Goal: Task Accomplishment & Management: Use online tool/utility

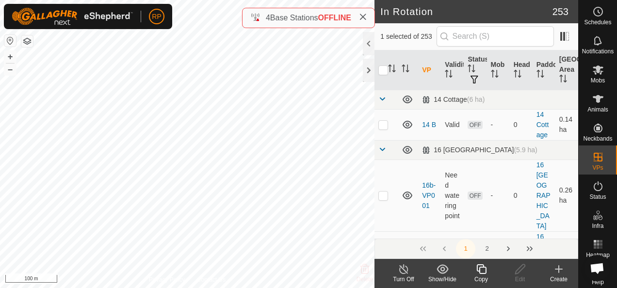
click at [481, 269] on icon at bounding box center [481, 269] width 12 height 12
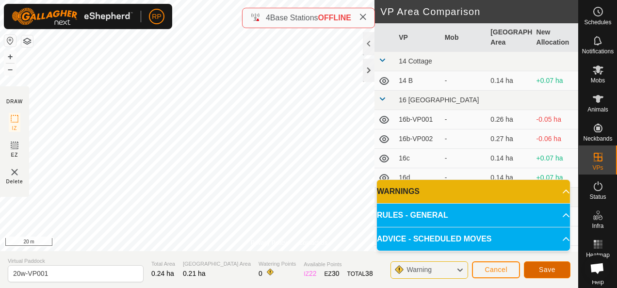
click at [546, 269] on span "Save" at bounding box center [546, 270] width 16 height 8
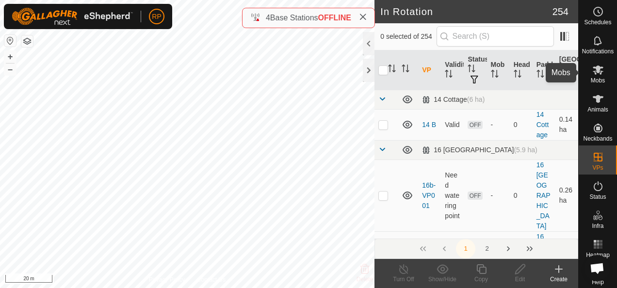
click at [593, 72] on icon at bounding box center [597, 69] width 11 height 9
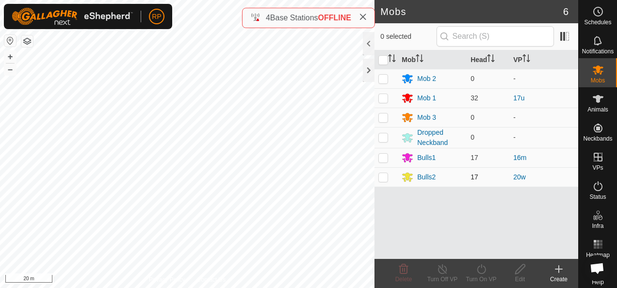
click at [381, 178] on p-checkbox at bounding box center [383, 177] width 10 height 8
checkbox input "true"
click at [481, 269] on icon at bounding box center [481, 269] width 12 height 12
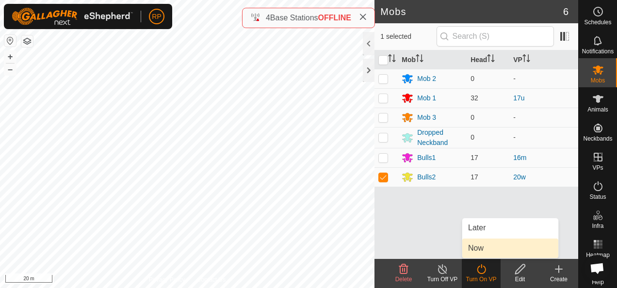
click at [479, 249] on link "Now" at bounding box center [510, 247] width 96 height 19
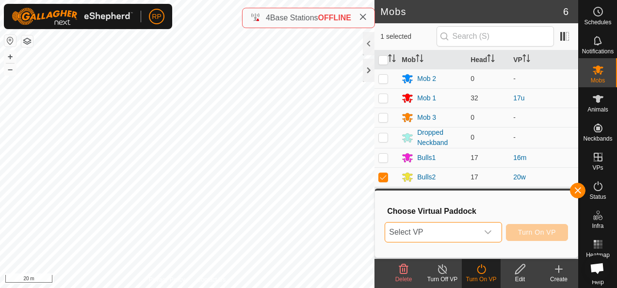
click at [464, 234] on span "Select VP" at bounding box center [431, 231] width 93 height 19
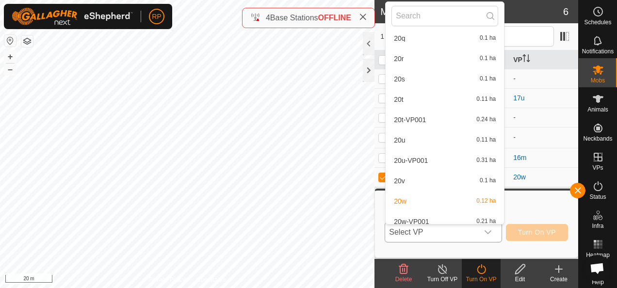
scroll to position [3262, 0]
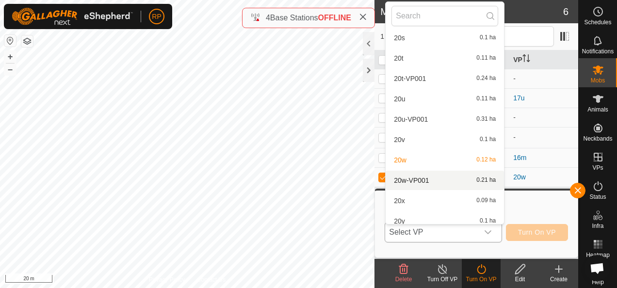
click at [414, 179] on li "20w-VP001 0.21 ha" at bounding box center [444, 180] width 118 height 19
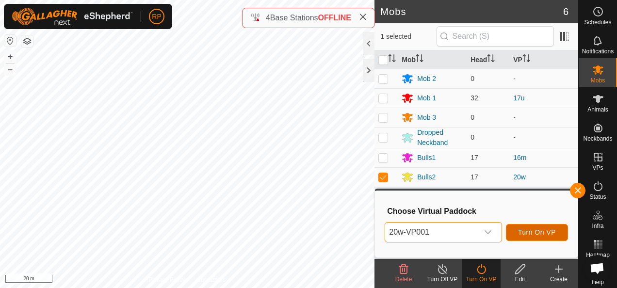
click at [532, 232] on span "Turn On VP" at bounding box center [537, 232] width 38 height 8
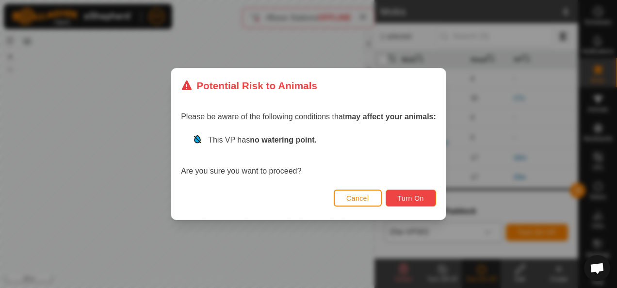
click at [406, 201] on span "Turn On" at bounding box center [410, 198] width 26 height 8
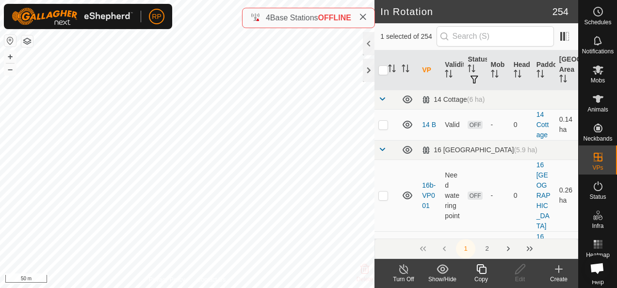
click at [484, 270] on icon at bounding box center [481, 269] width 12 height 12
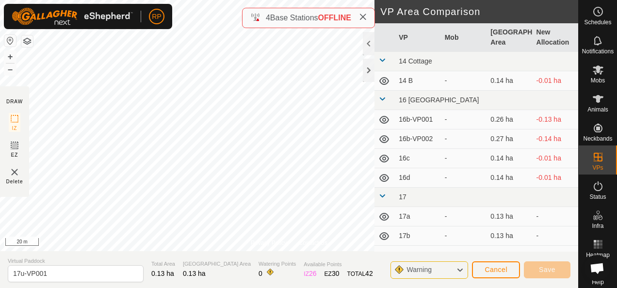
click at [231, 254] on div "Privacy Policy Contact Us 17u Type: Inclusion Zone 32 Animals + – ⇧ i 20 m DRAW…" at bounding box center [289, 144] width 578 height 288
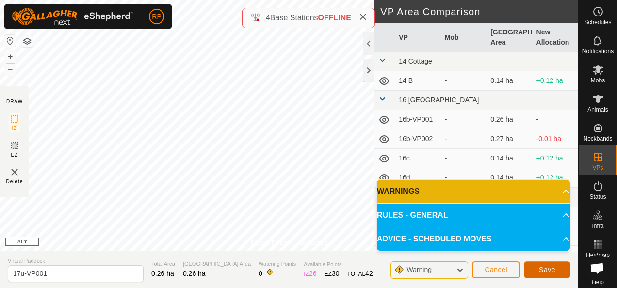
click at [548, 271] on span "Save" at bounding box center [546, 270] width 16 height 8
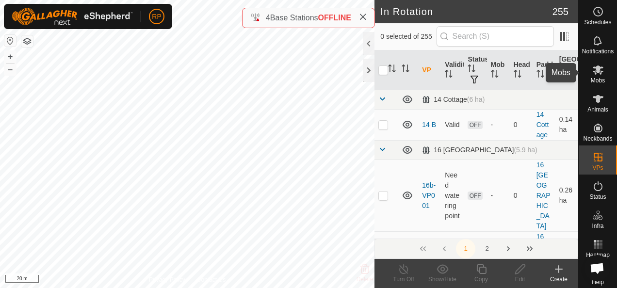
click at [594, 71] on icon at bounding box center [597, 69] width 11 height 9
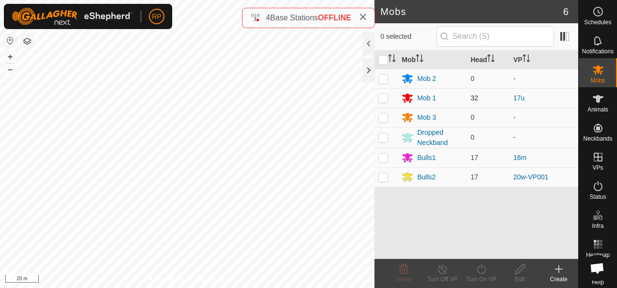
click at [382, 96] on p-checkbox at bounding box center [383, 98] width 10 height 8
checkbox input "true"
click at [480, 270] on icon at bounding box center [481, 269] width 12 height 12
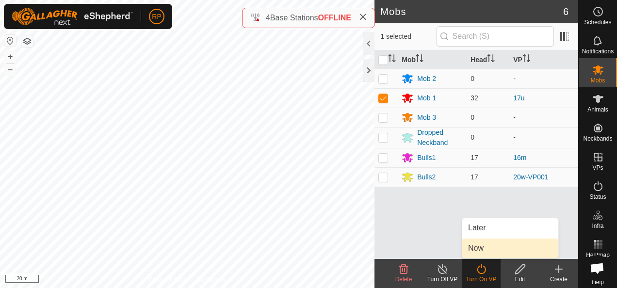
click at [479, 250] on link "Now" at bounding box center [510, 247] width 96 height 19
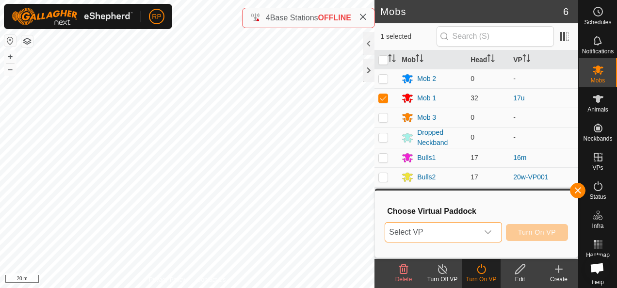
click at [474, 231] on span "Select VP" at bounding box center [431, 231] width 93 height 19
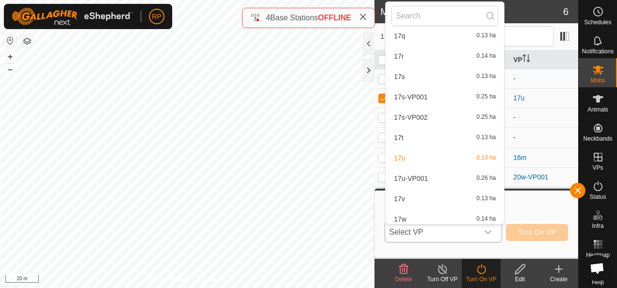
scroll to position [2002, 0]
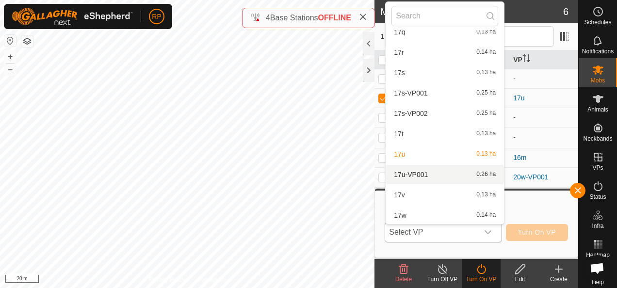
click at [425, 174] on li "17u-VP001 0.26 ha" at bounding box center [444, 174] width 118 height 19
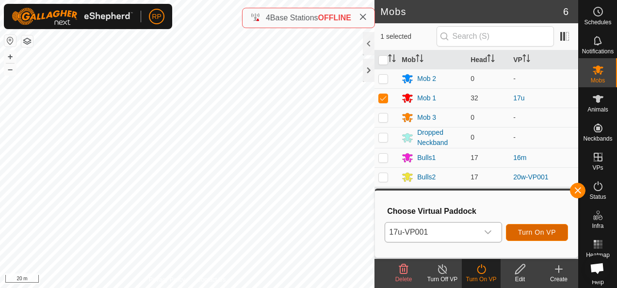
click at [523, 236] on span "Turn On VP" at bounding box center [537, 232] width 38 height 8
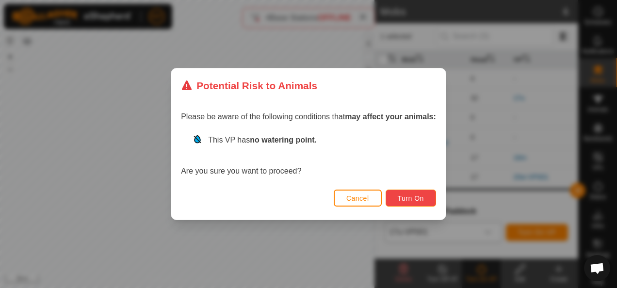
click at [397, 198] on span "Turn On" at bounding box center [410, 198] width 26 height 8
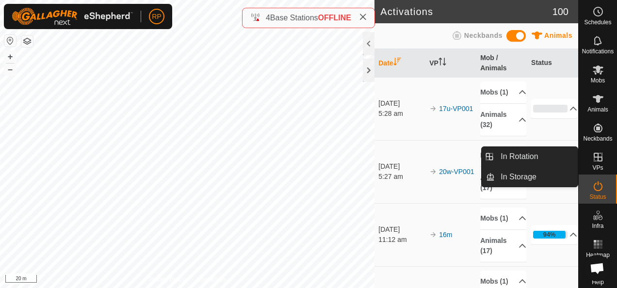
drag, startPoint x: 583, startPoint y: 162, endPoint x: 593, endPoint y: 159, distance: 10.7
click at [594, 158] on icon at bounding box center [597, 157] width 9 height 9
click at [593, 158] on icon at bounding box center [597, 157] width 9 height 9
click at [531, 155] on link "In Rotation" at bounding box center [535, 156] width 83 height 19
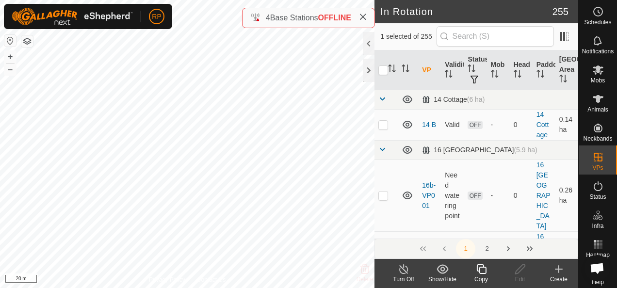
click at [559, 268] on icon at bounding box center [559, 269] width 12 height 12
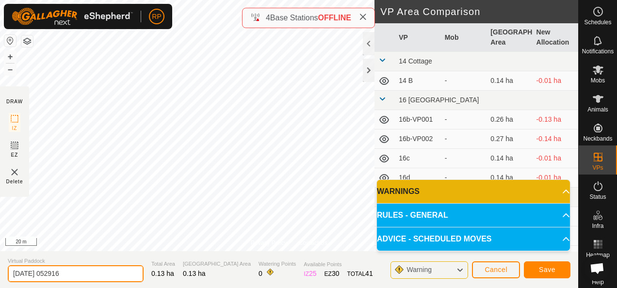
click at [89, 273] on input "[DATE] 052916" at bounding box center [76, 273] width 136 height 17
type input "2"
type input "16n"
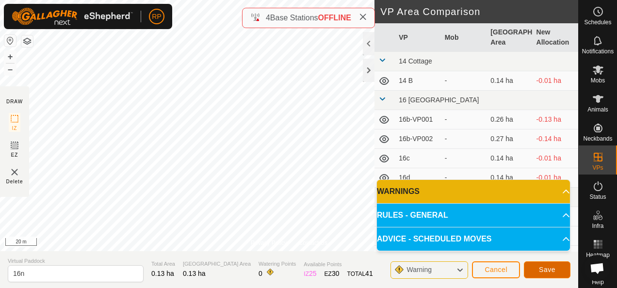
click at [541, 269] on span "Save" at bounding box center [546, 270] width 16 height 8
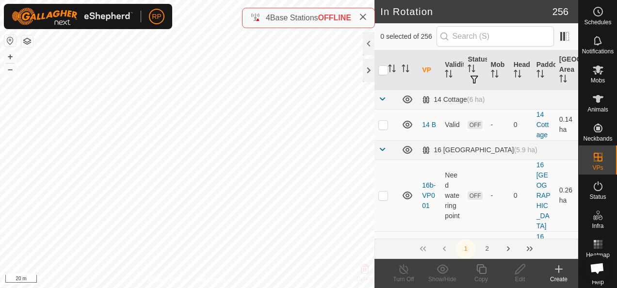
checkbox input "true"
click at [482, 269] on icon at bounding box center [481, 269] width 12 height 12
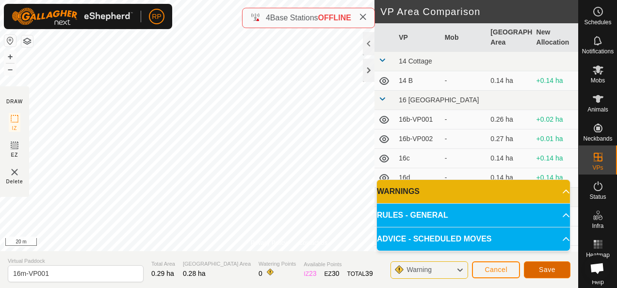
click at [540, 271] on span "Save" at bounding box center [546, 270] width 16 height 8
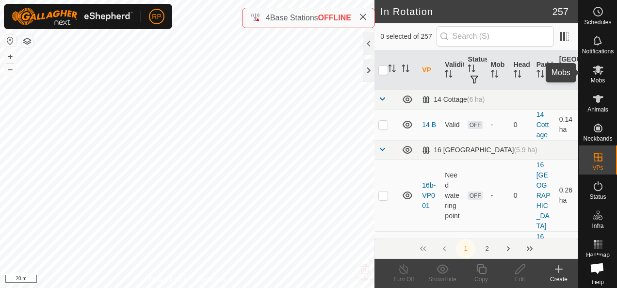
click at [593, 71] on icon at bounding box center [597, 69] width 11 height 9
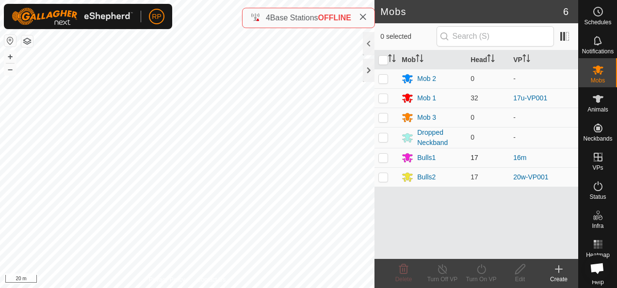
click at [380, 157] on p-checkbox at bounding box center [383, 158] width 10 height 8
checkbox input "true"
click at [481, 269] on icon at bounding box center [481, 269] width 12 height 12
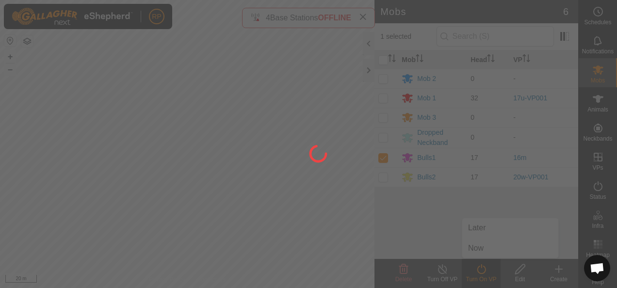
click at [478, 250] on div at bounding box center [308, 144] width 617 height 288
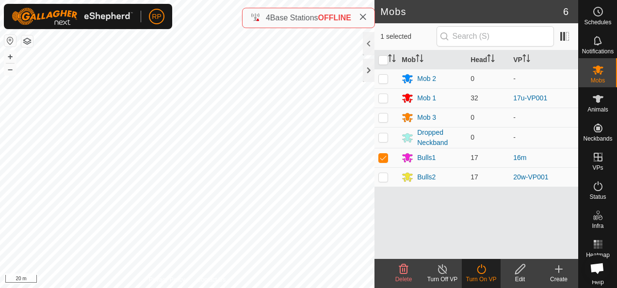
click at [481, 270] on icon at bounding box center [481, 269] width 12 height 12
click at [481, 269] on icon at bounding box center [481, 269] width 12 height 12
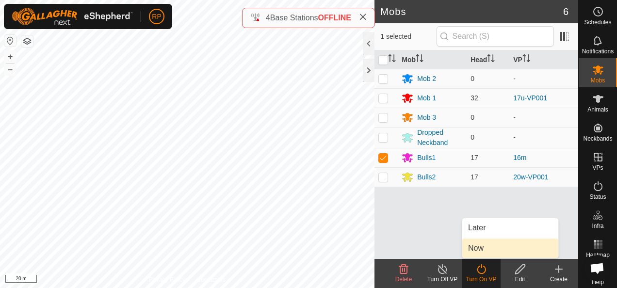
click at [478, 250] on link "Now" at bounding box center [510, 247] width 96 height 19
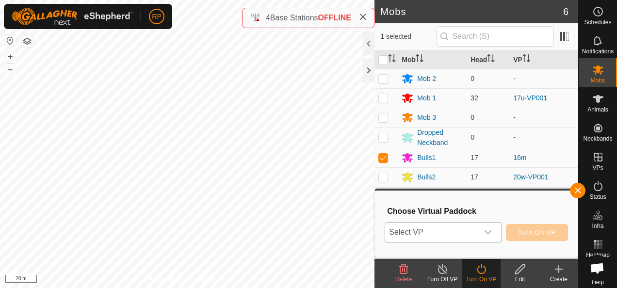
click at [460, 234] on span "Select VP" at bounding box center [431, 231] width 93 height 19
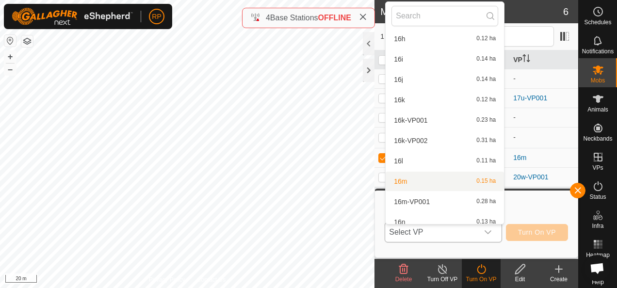
scroll to position [839, 0]
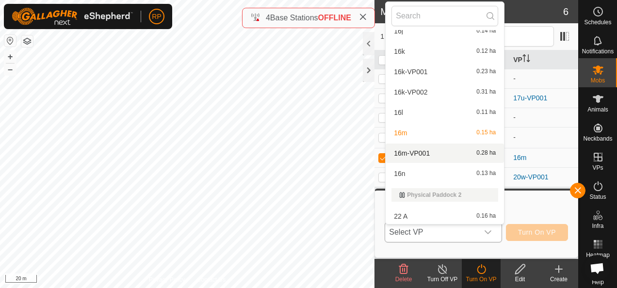
click at [417, 151] on li "16m-VP001 0.28 ha" at bounding box center [444, 152] width 118 height 19
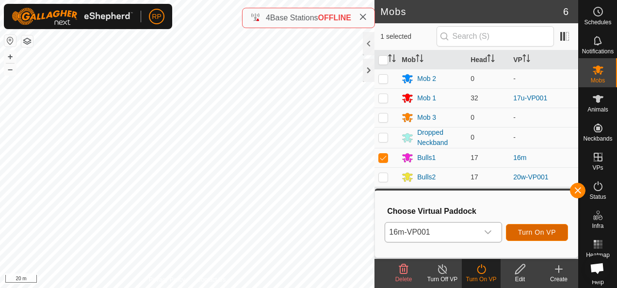
click at [529, 235] on span "Turn On VP" at bounding box center [537, 232] width 38 height 8
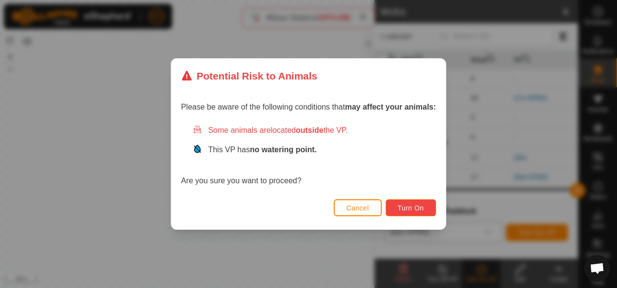
click at [398, 206] on span "Turn On" at bounding box center [410, 208] width 26 height 8
